Goal: Find specific page/section: Find specific page/section

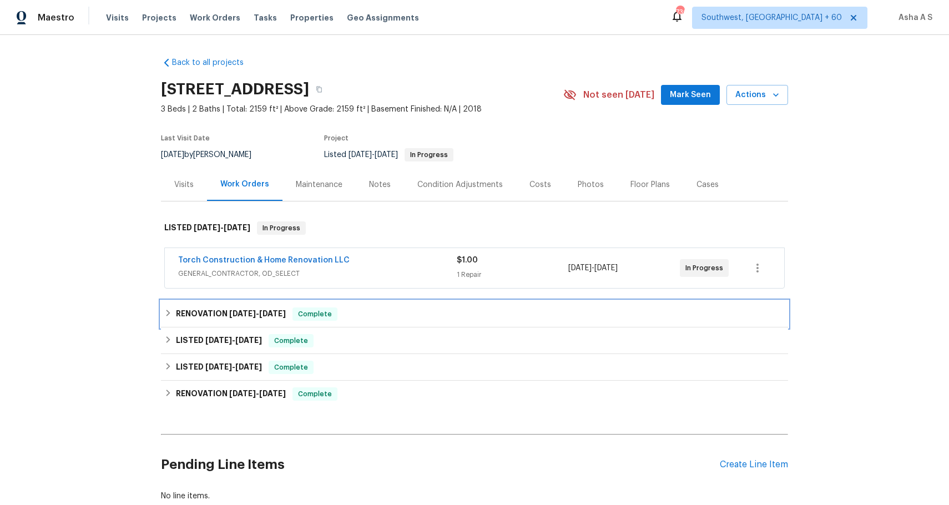
click at [357, 307] on div "RENOVATION [DATE] - [DATE] Complete" at bounding box center [474, 313] width 620 height 13
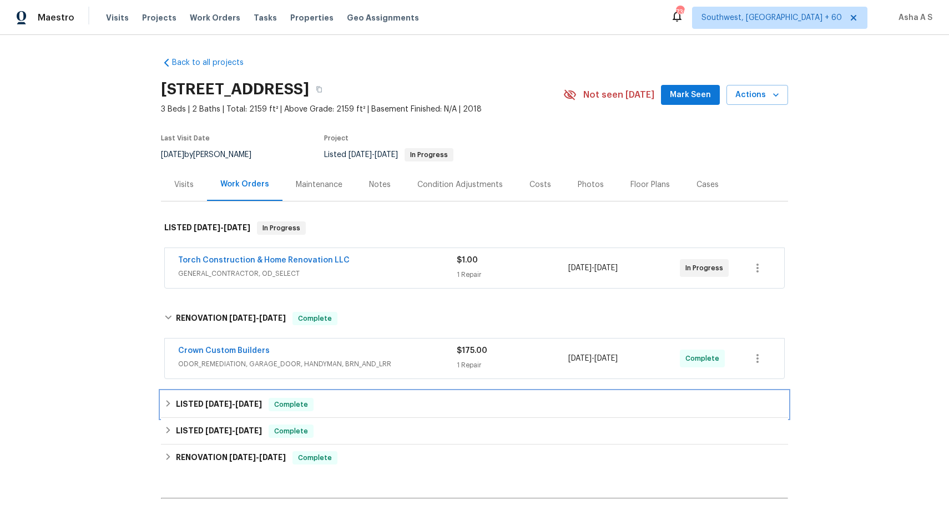
click at [357, 403] on div "LISTED [DATE] - [DATE] Complete" at bounding box center [474, 404] width 620 height 13
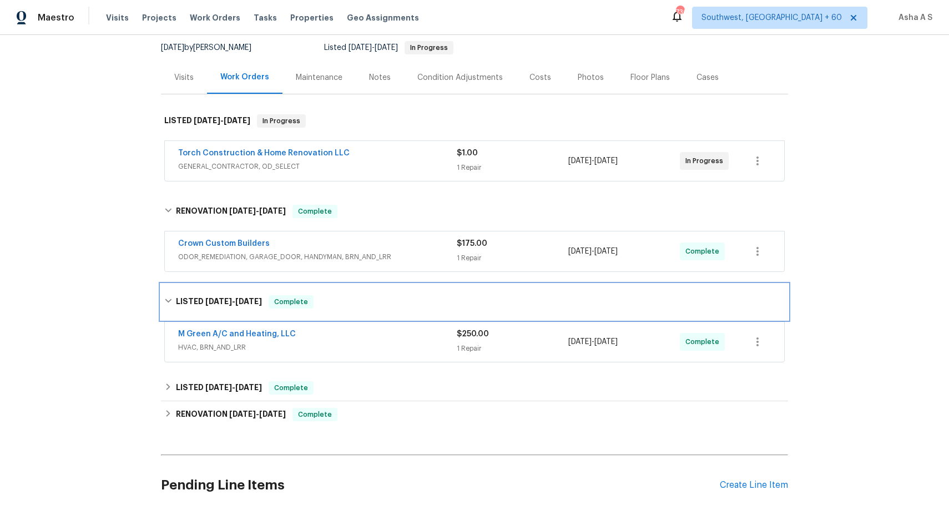
scroll to position [109, 0]
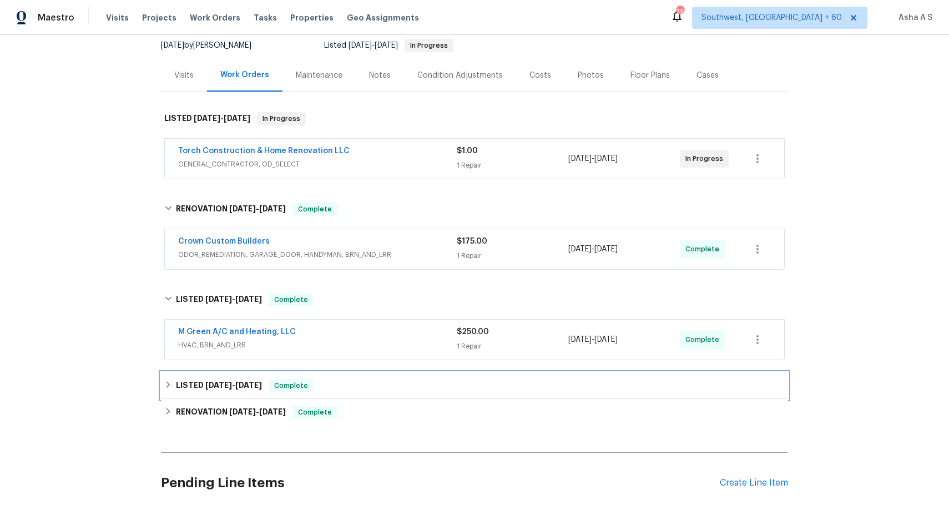
click at [352, 386] on div "LISTED [DATE] - [DATE] Complete" at bounding box center [474, 385] width 620 height 13
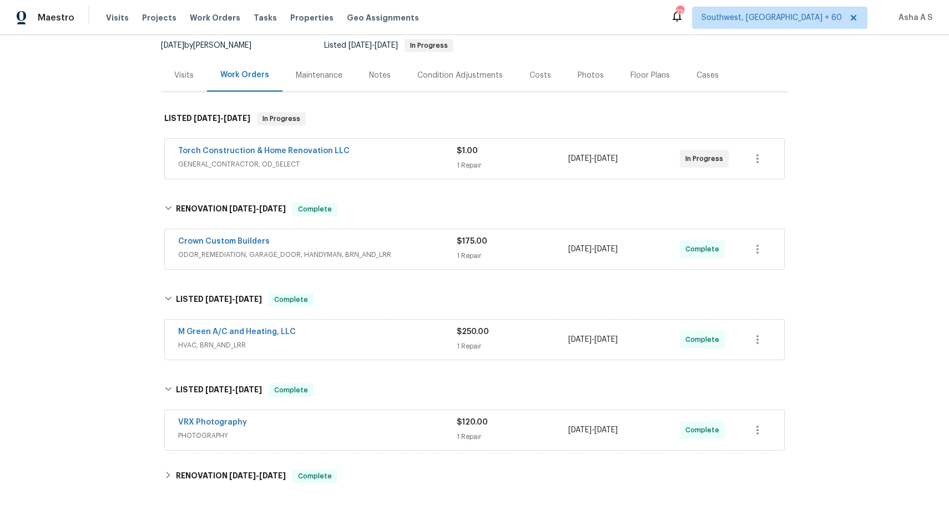
click at [375, 151] on div "Torch Construction & Home Renovation LLC" at bounding box center [317, 151] width 278 height 13
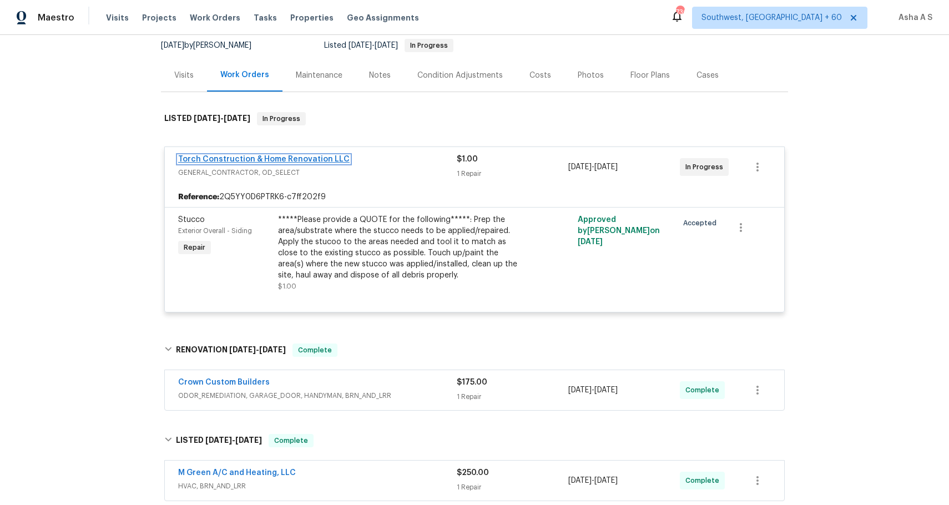
click at [292, 161] on link "Torch Construction & Home Renovation LLC" at bounding box center [263, 159] width 171 height 8
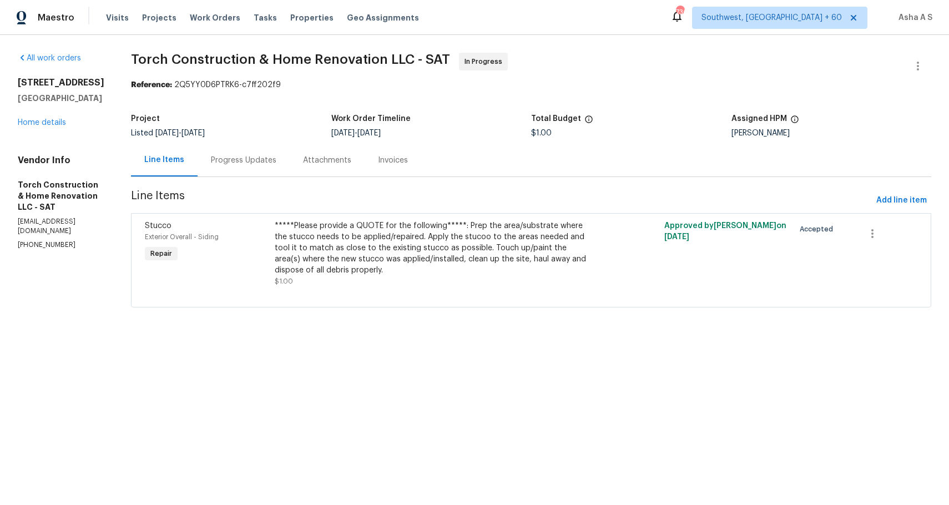
click at [207, 63] on span "Torch Construction & Home Renovation LLC - SAT" at bounding box center [290, 59] width 319 height 13
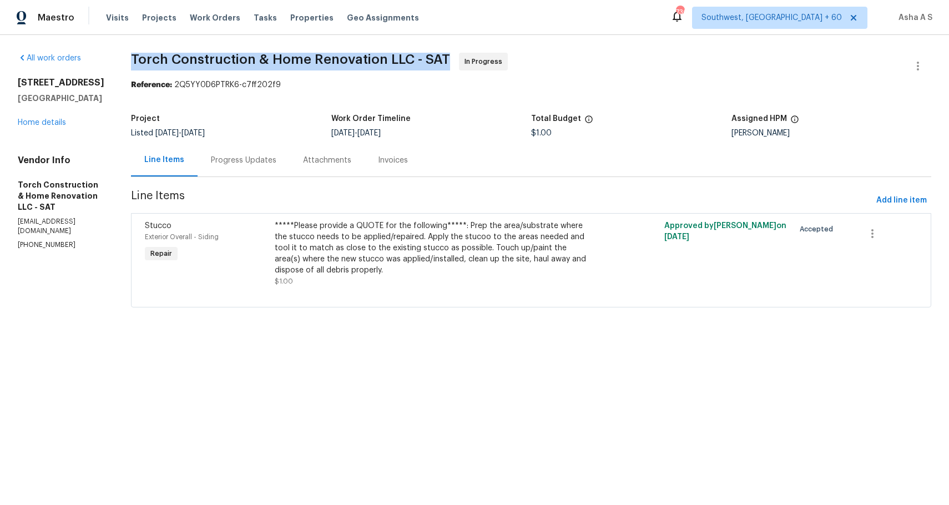
click at [207, 63] on span "Torch Construction & Home Renovation LLC - SAT" at bounding box center [290, 59] width 319 height 13
copy span "Torch Construction & Home Renovation LLC - SAT"
